Goal: Task Accomplishment & Management: Use online tool/utility

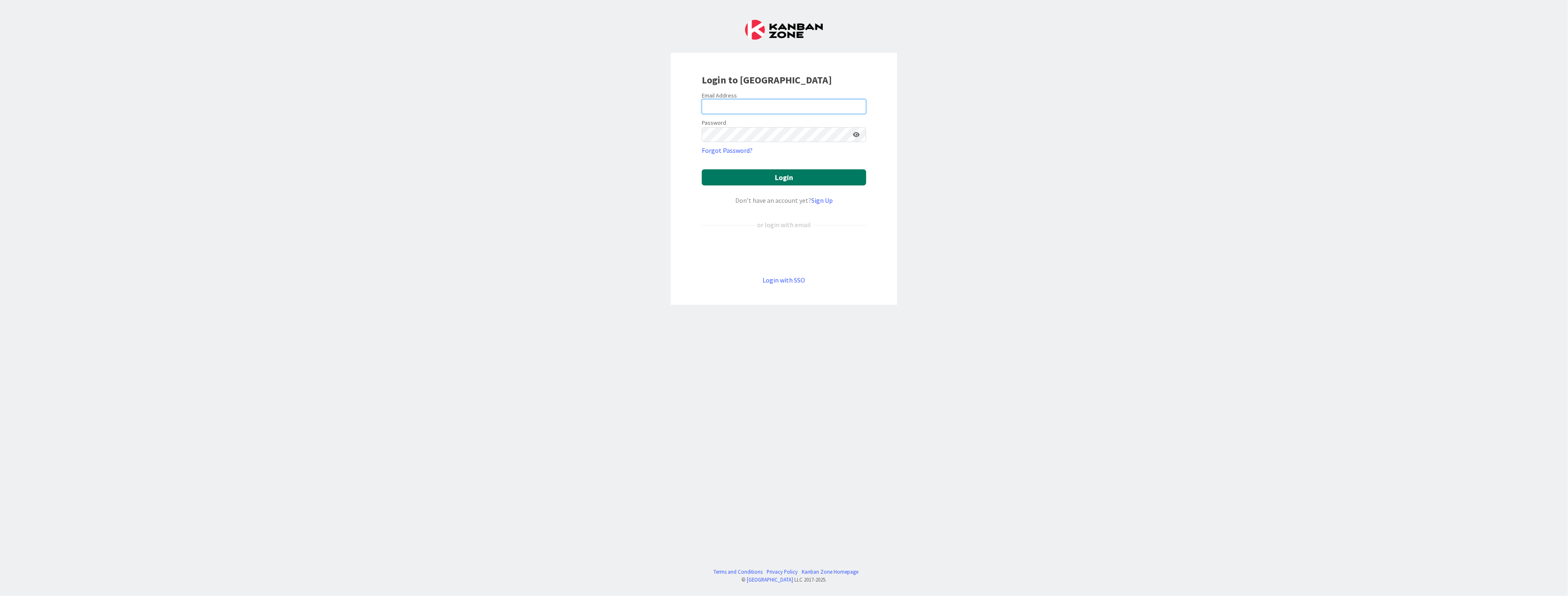
type input "[PERSON_NAME][EMAIL_ADDRESS][PERSON_NAME][DOMAIN_NAME]"
click at [748, 178] on button "Login" at bounding box center [784, 177] width 164 height 16
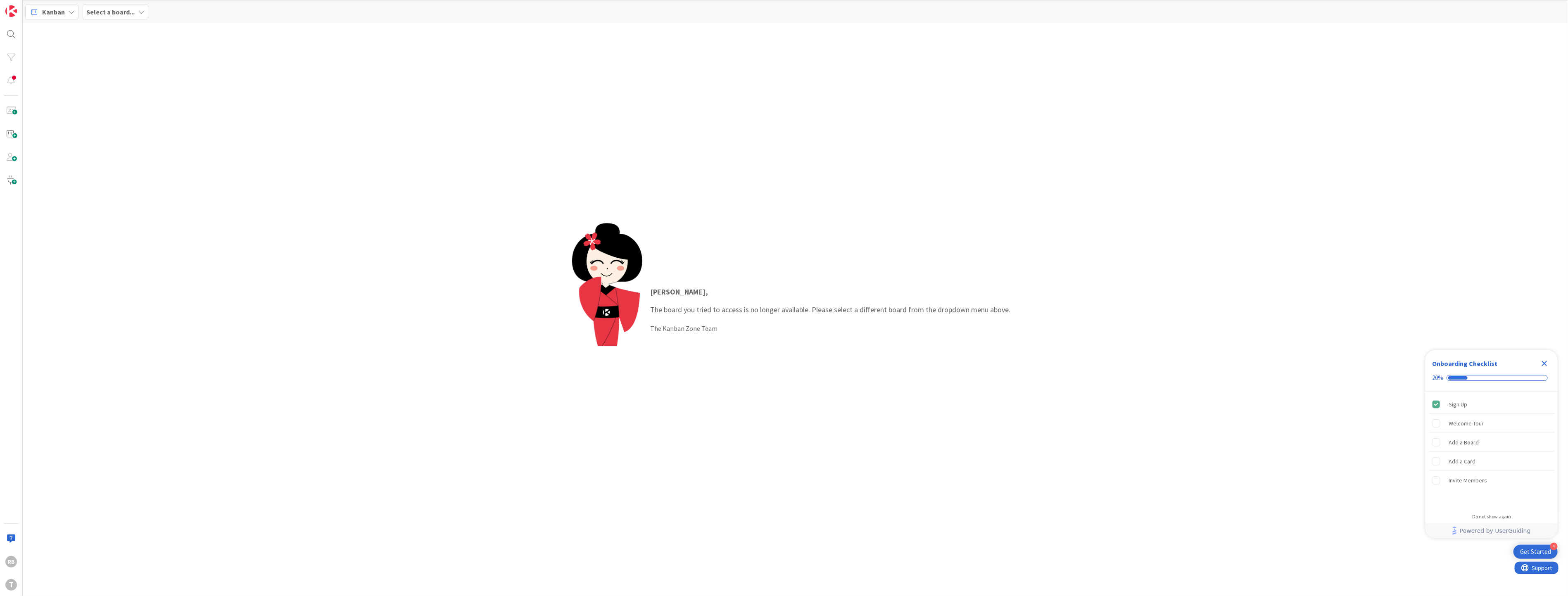
click at [111, 11] on b "Select a board..." at bounding box center [110, 12] width 48 height 9
click at [128, 79] on h4 "Development & Quality Assurance" at bounding box center [142, 82] width 100 height 9
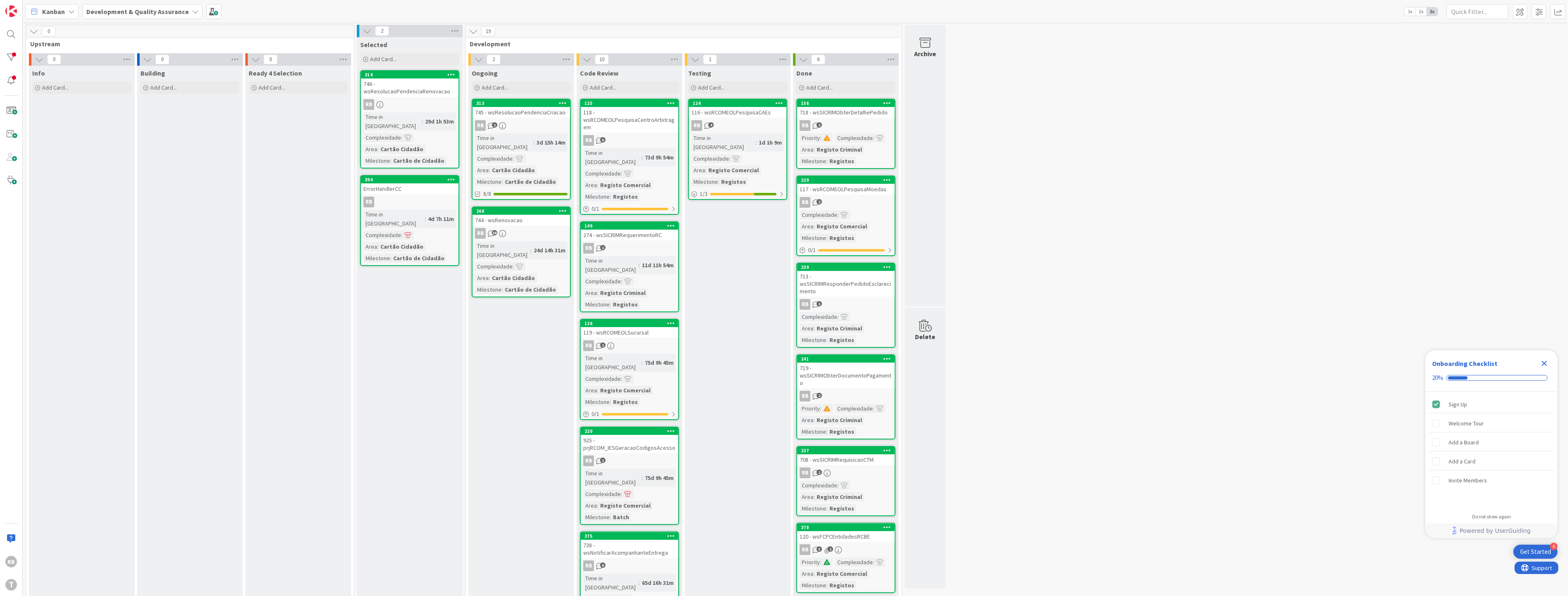
click at [547, 116] on div "745 - wsResolucaoPendenciaCriacao" at bounding box center [521, 113] width 97 height 11
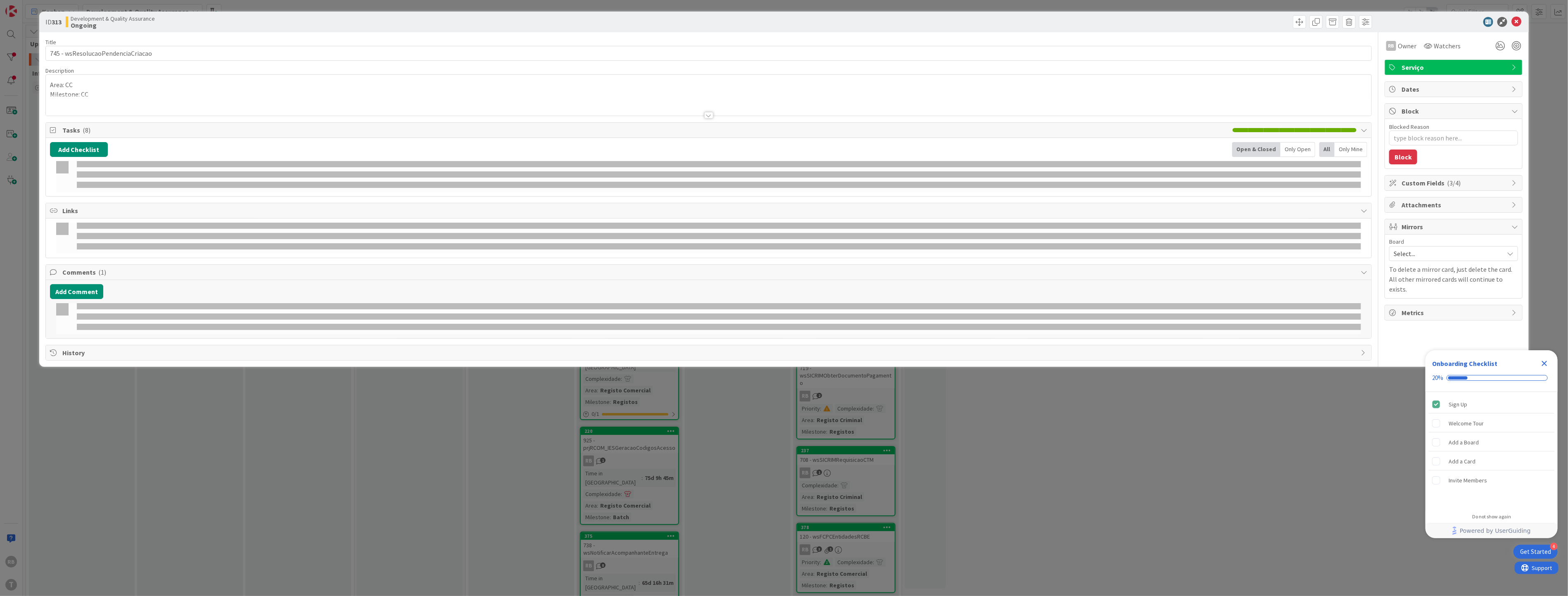
type textarea "x"
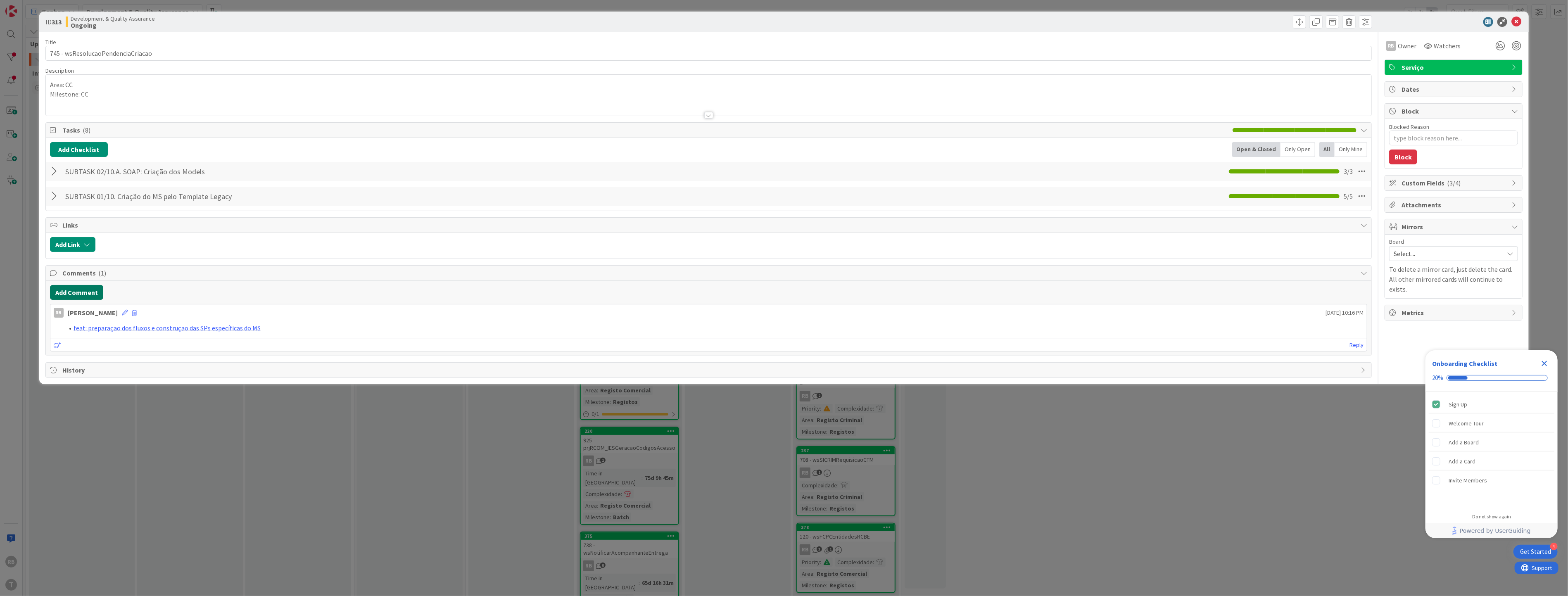
click at [70, 292] on button "Add Comment" at bounding box center [77, 292] width 54 height 15
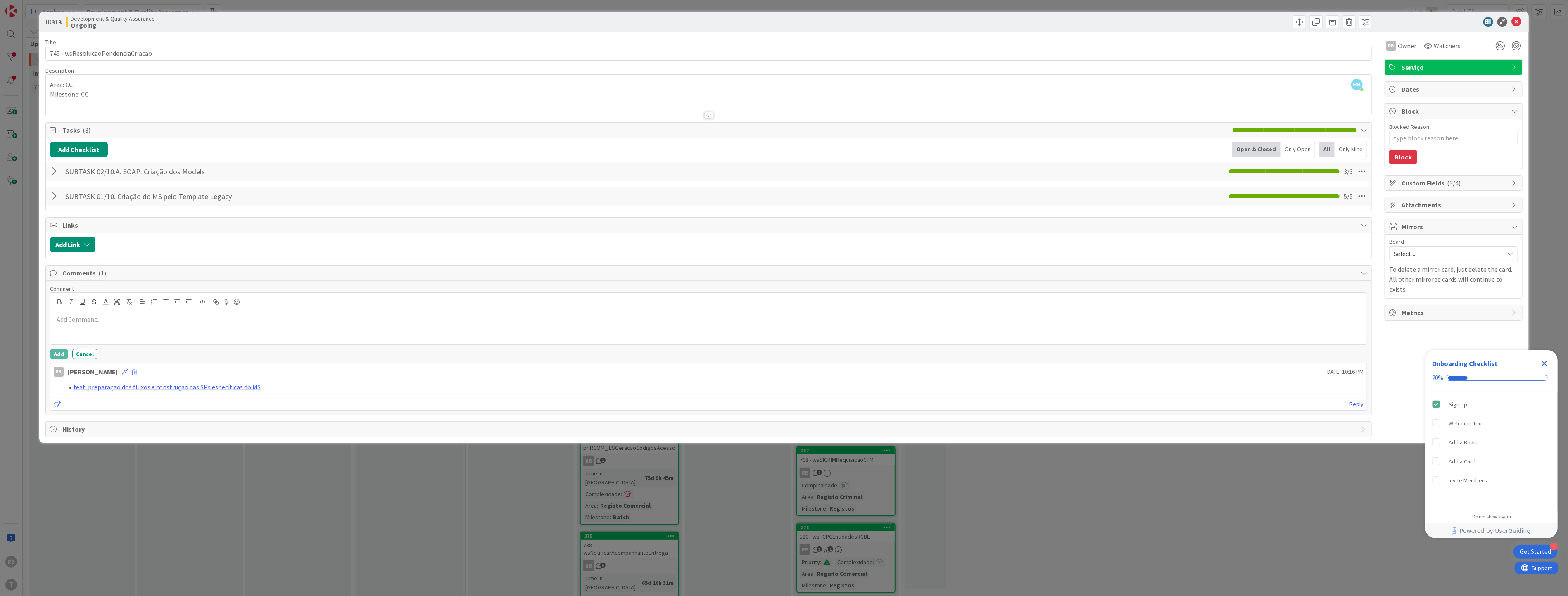
click at [87, 322] on p at bounding box center [709, 320] width 1310 height 10
click at [87, 334] on div "feat: tratamento dos fluxos de serviços REST e Database [URL]" at bounding box center [709, 328] width 1317 height 33
click at [162, 316] on link "feat: tratamento dos fluxos de serviços REST e Database" at bounding box center [153, 320] width 160 height 9
click at [114, 334] on link "[URL]" at bounding box center [107, 335] width 13 height 11
drag, startPoint x: 246, startPoint y: 320, endPoint x: 72, endPoint y: 309, distance: 174.3
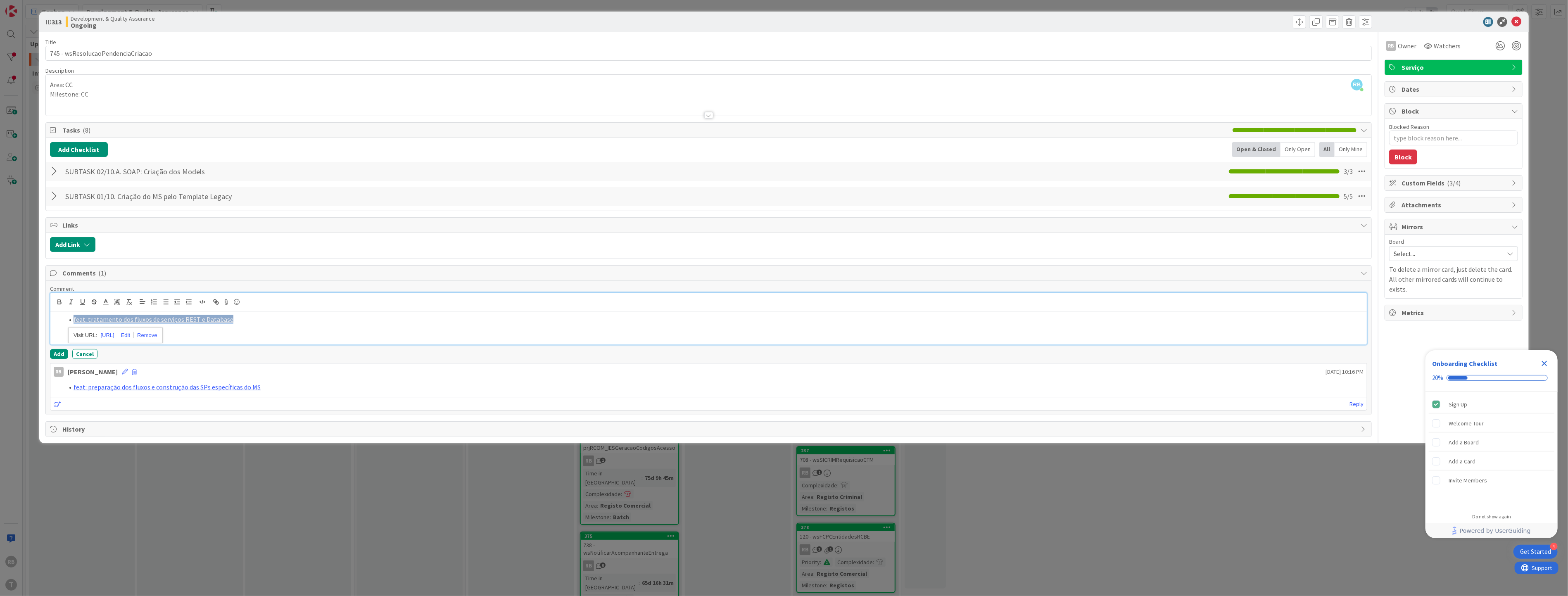
click at [57, 320] on ol "feat: tratamento dos fluxos de serviços REST e Database" at bounding box center [709, 320] width 1310 height 10
click at [110, 303] on span at bounding box center [105, 302] width 12 height 11
click at [106, 320] on span at bounding box center [107, 321] width 7 height 7
click at [264, 320] on li "feat: tratamento dos fluxos de serviços REST e Database" at bounding box center [714, 320] width 1300 height 10
drag, startPoint x: 243, startPoint y: 322, endPoint x: 65, endPoint y: 321, distance: 178.0
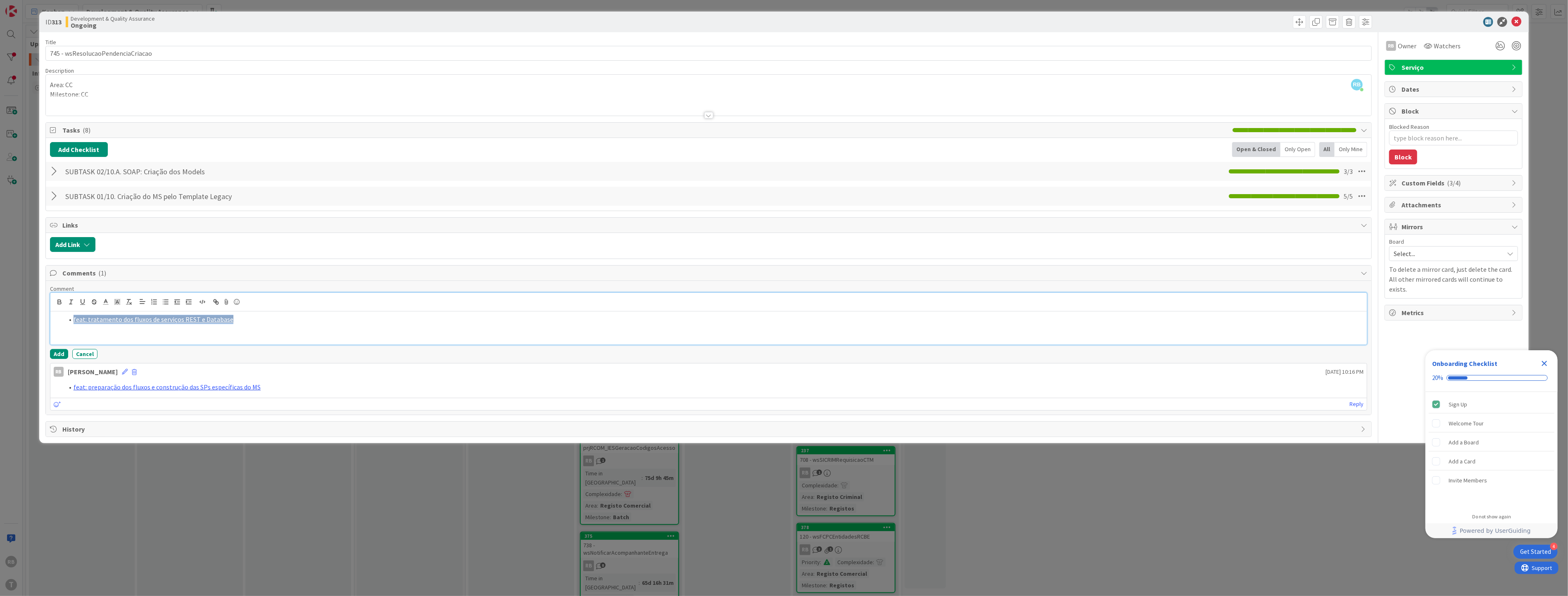
click at [65, 321] on li "feat: tratamento dos fluxos de serviços REST e Database" at bounding box center [714, 320] width 1300 height 10
click at [119, 301] on icon at bounding box center [117, 302] width 7 height 7
click at [117, 318] on span at bounding box center [118, 321] width 7 height 7
click at [240, 318] on li "feat: tratamento dos fluxos de serviços REST e Database" at bounding box center [714, 320] width 1300 height 10
drag, startPoint x: 254, startPoint y: 323, endPoint x: 63, endPoint y: 329, distance: 191.1
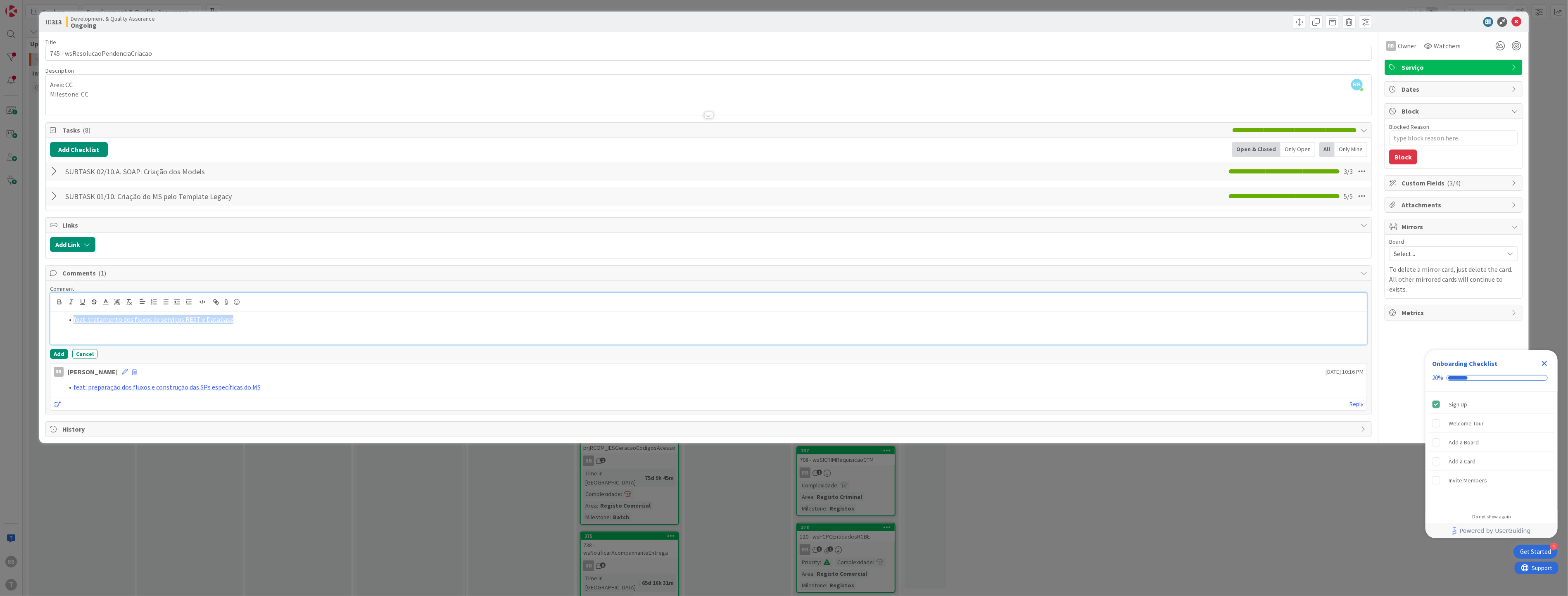
click at [63, 329] on div "feat: tratamento dos fluxos de serviços REST e Database" at bounding box center [709, 328] width 1317 height 33
click at [107, 302] on line at bounding box center [105, 302] width 2 height 0
click at [107, 311] on span at bounding box center [107, 312] width 7 height 7
click at [268, 315] on div "feat: tratamento dos fluxos de serviços REST e Database" at bounding box center [709, 328] width 1317 height 33
click at [260, 321] on li "feat: tratamento dos fluxos de serviços REST e Database" at bounding box center [714, 320] width 1300 height 10
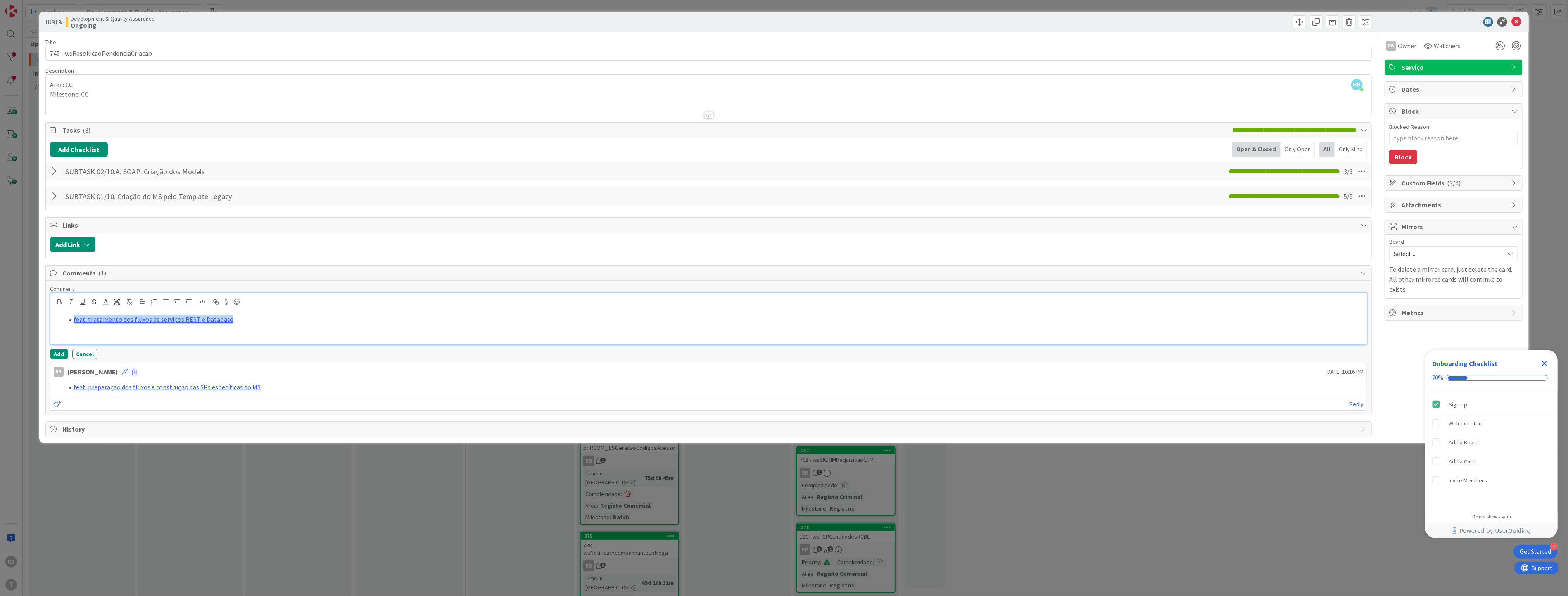
click at [247, 323] on li "feat: tratamento dos fluxos de serviços REST e Database" at bounding box center [714, 320] width 1300 height 10
click at [75, 337] on div "feat: tratamento dos fluxos de serviços REST e Database" at bounding box center [709, 328] width 1317 height 33
click at [257, 329] on div "feat: tratamento dos fluxos de serviços REST e Database" at bounding box center [709, 328] width 1317 height 33
click at [56, 354] on button "Add" at bounding box center [59, 354] width 18 height 10
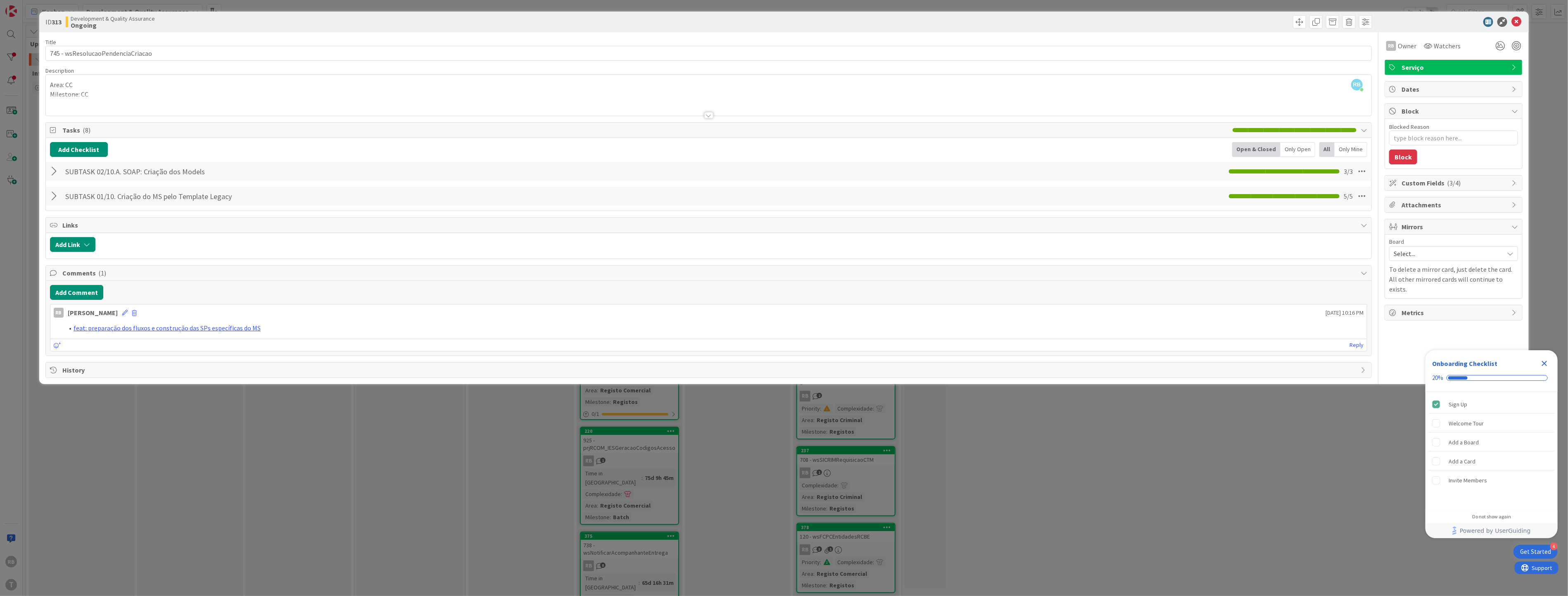
type textarea "x"
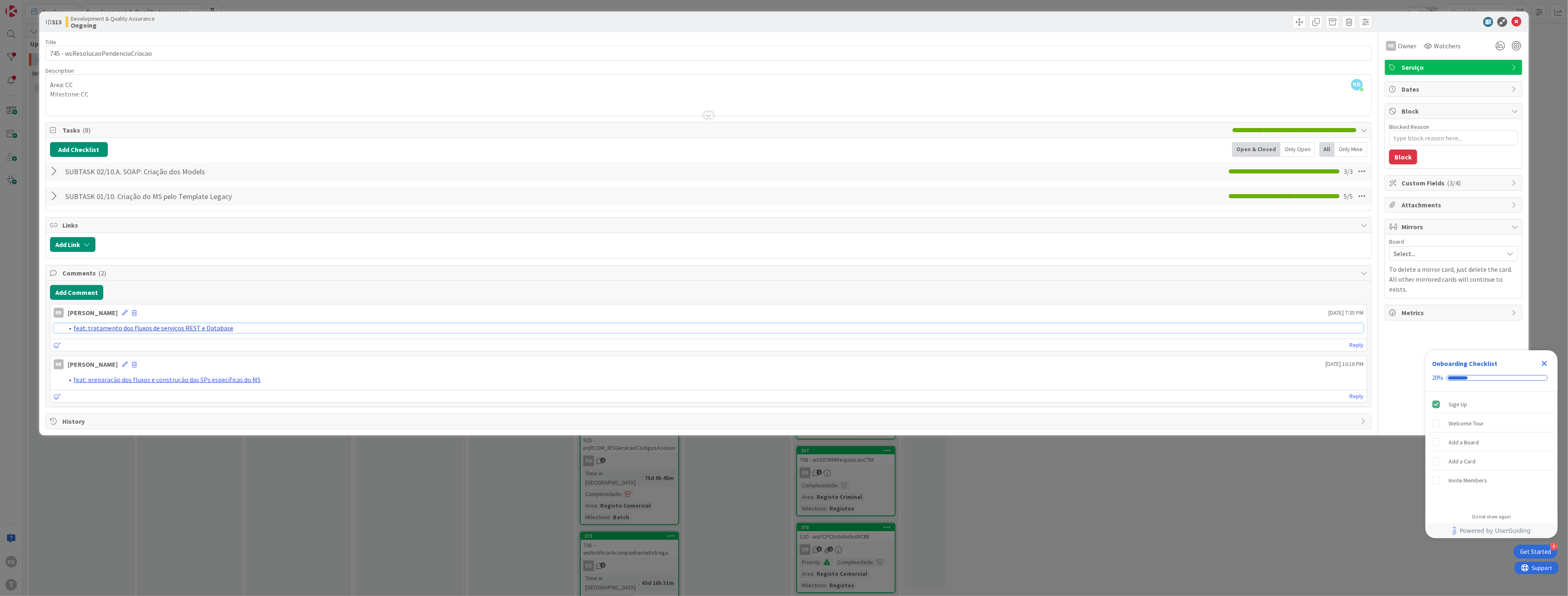
click at [119, 327] on link "feat: tratamento dos fluxos de serviços REST e Database" at bounding box center [153, 328] width 160 height 9
click at [122, 313] on icon at bounding box center [125, 313] width 6 height 6
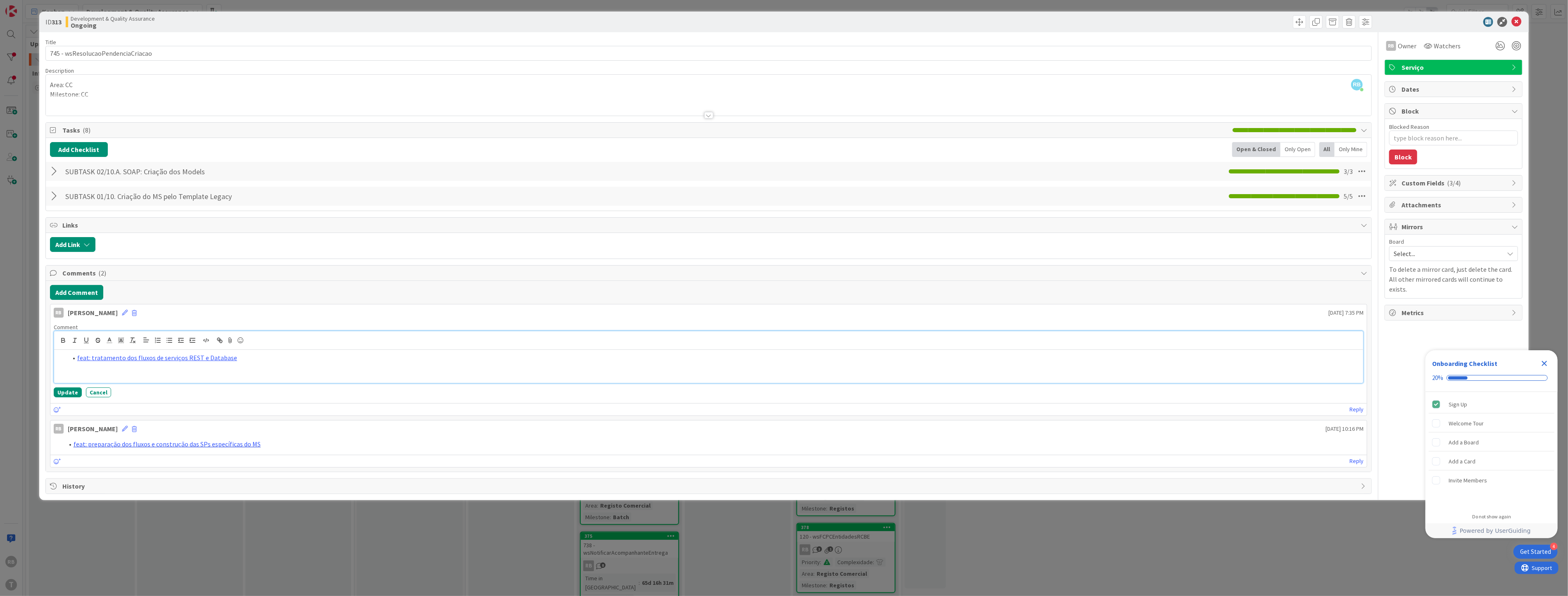
click at [246, 360] on li "feat: tratamento dos fluxos de serviços REST e Database" at bounding box center [713, 358] width 1292 height 10
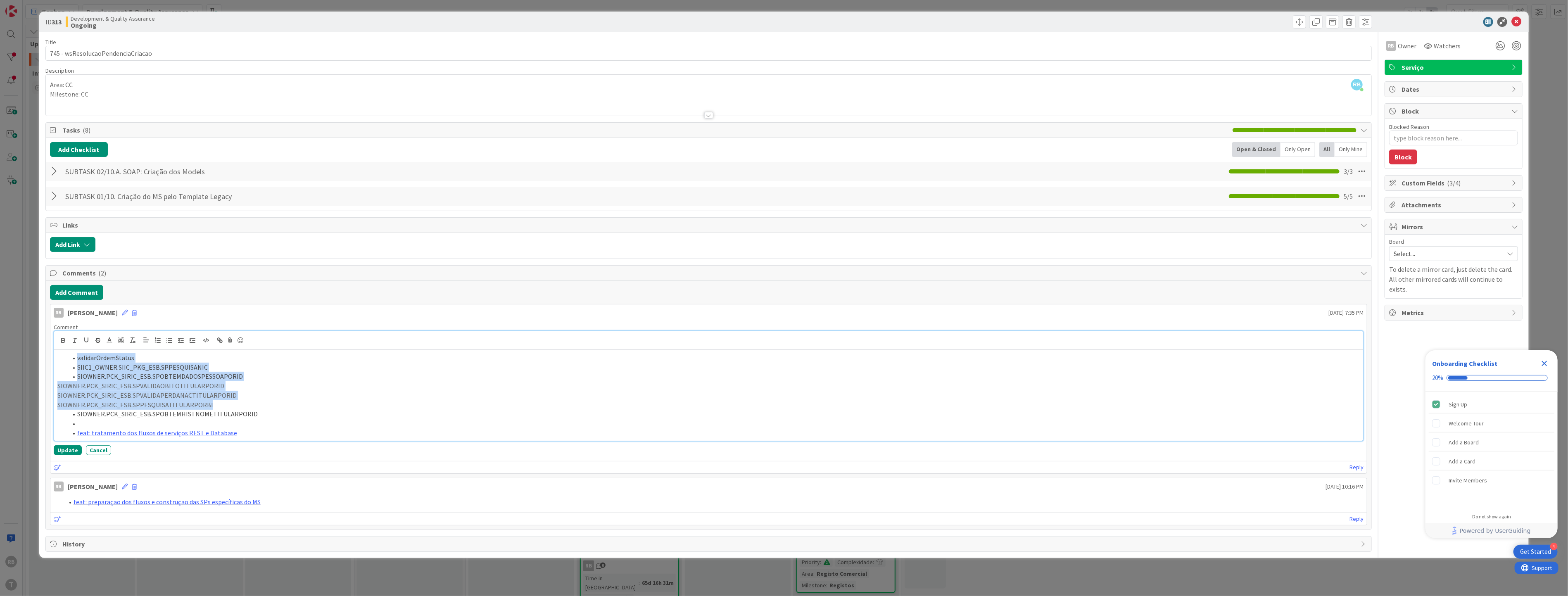
drag, startPoint x: 77, startPoint y: 358, endPoint x: 281, endPoint y: 408, distance: 210.0
click at [281, 408] on div "validarOrdemStatus SIIC1_OWNER.SIIC_PKG_ESB.SPPESQUISANIC SIOWNER.PCK_SIRIC_ESB…" at bounding box center [709, 395] width 1309 height 91
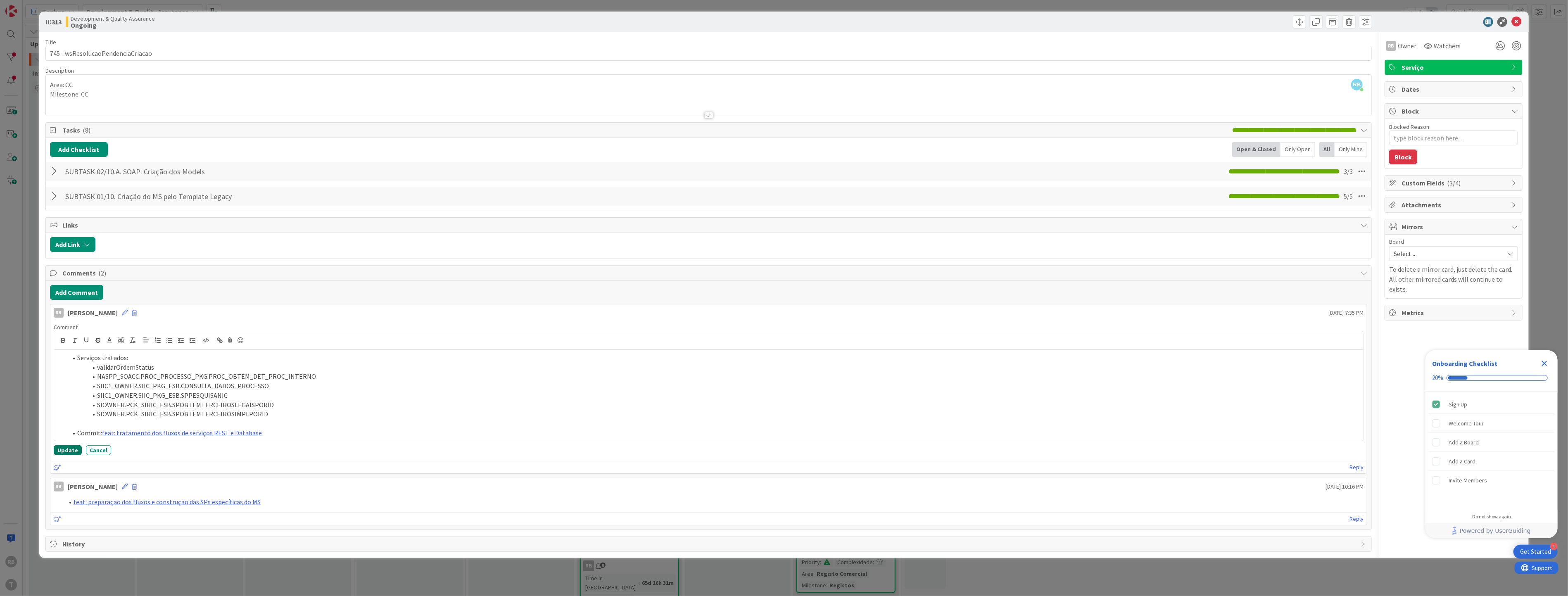
click at [65, 451] on button "Update" at bounding box center [68, 451] width 28 height 10
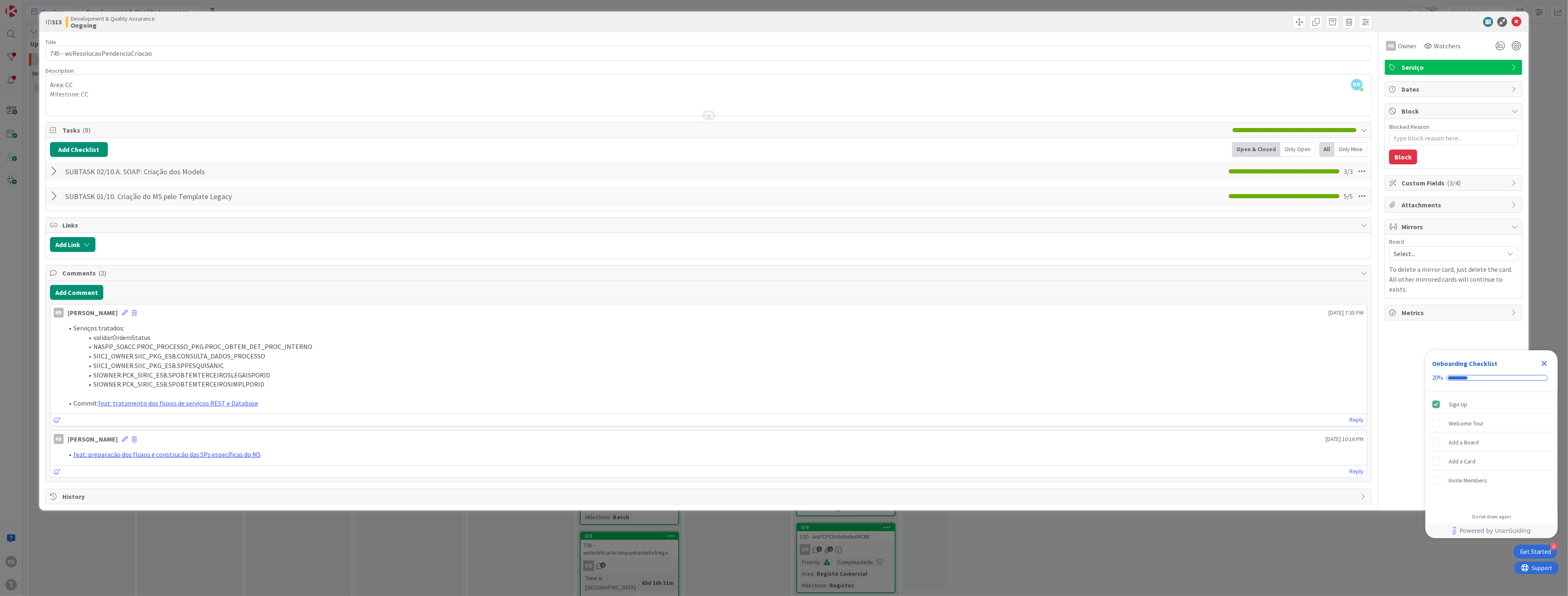
type textarea "x"
click at [1519, 21] on icon at bounding box center [1516, 22] width 10 height 10
